Goal: Task Accomplishment & Management: Manage account settings

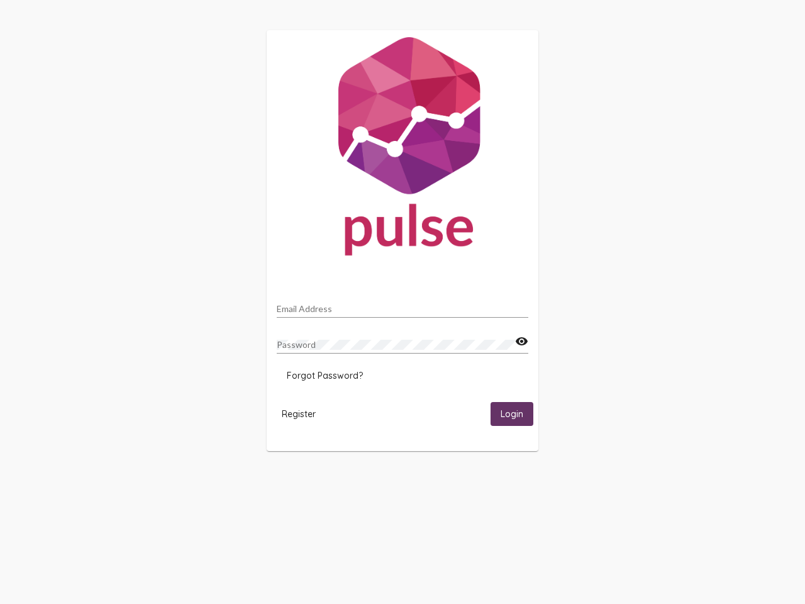
click at [402, 305] on input "Email Address" at bounding box center [403, 309] width 252 height 10
click at [521, 341] on mat-icon "visibility" at bounding box center [521, 341] width 13 height 15
click at [324, 375] on span "Forgot Password?" at bounding box center [325, 375] width 76 height 11
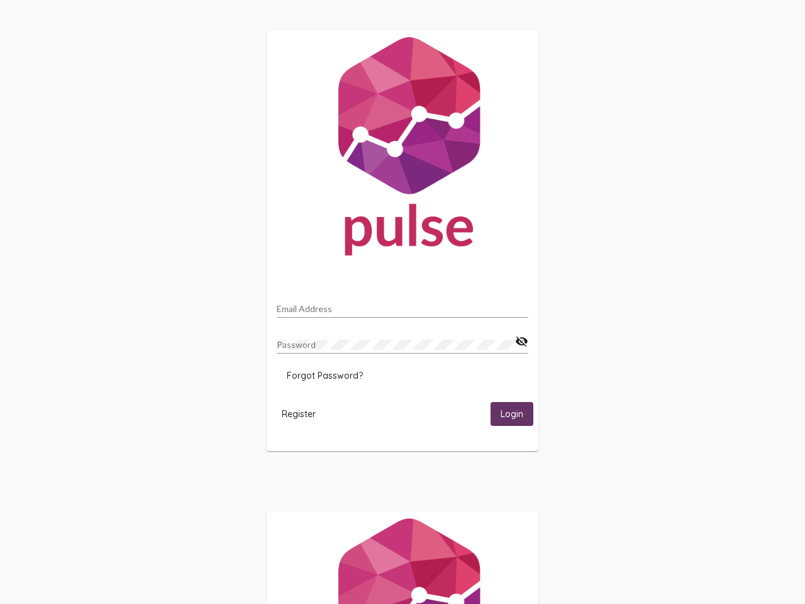
click at [299, 413] on span "Register" at bounding box center [299, 413] width 34 height 11
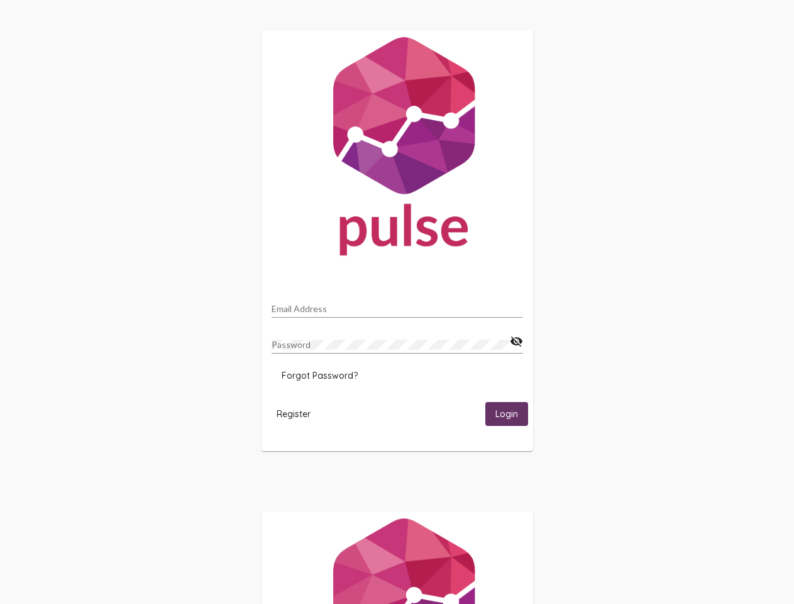
click at [512, 413] on html "Email Address Password visibility_off Forgot Password? Register Login" at bounding box center [397, 407] width 794 height 814
